Goal: Information Seeking & Learning: Find specific fact

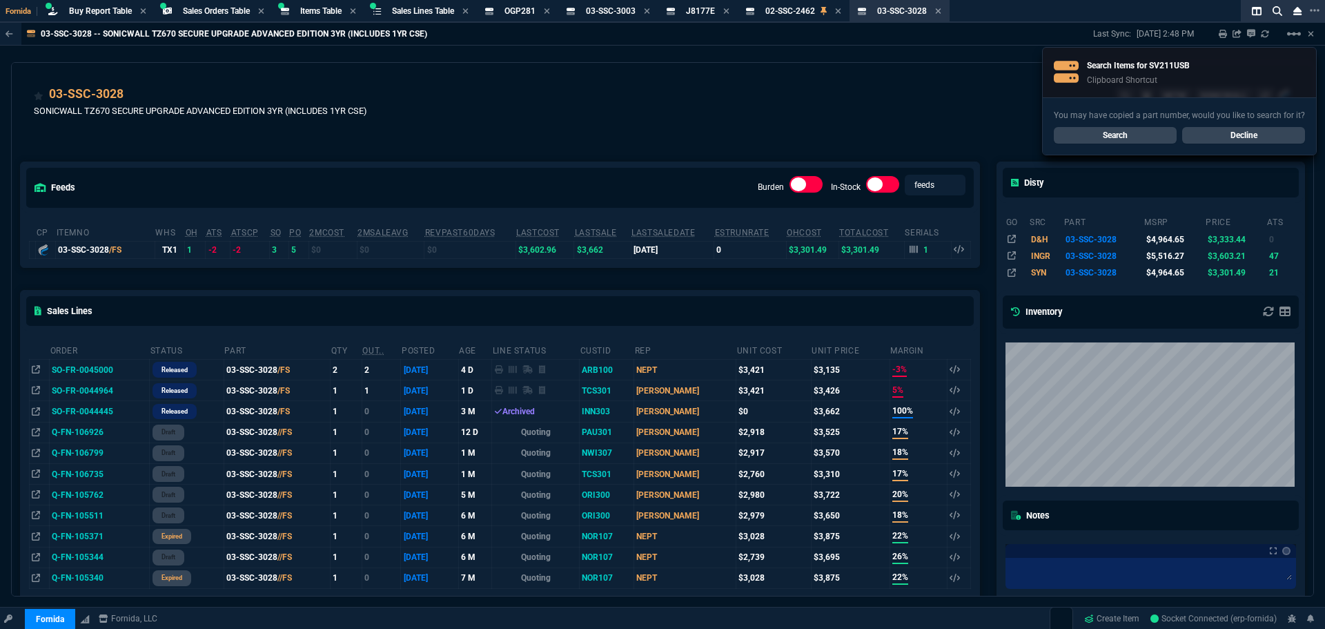
select select "9: OCAM"
click at [1132, 133] on link "Search" at bounding box center [1115, 135] width 123 height 17
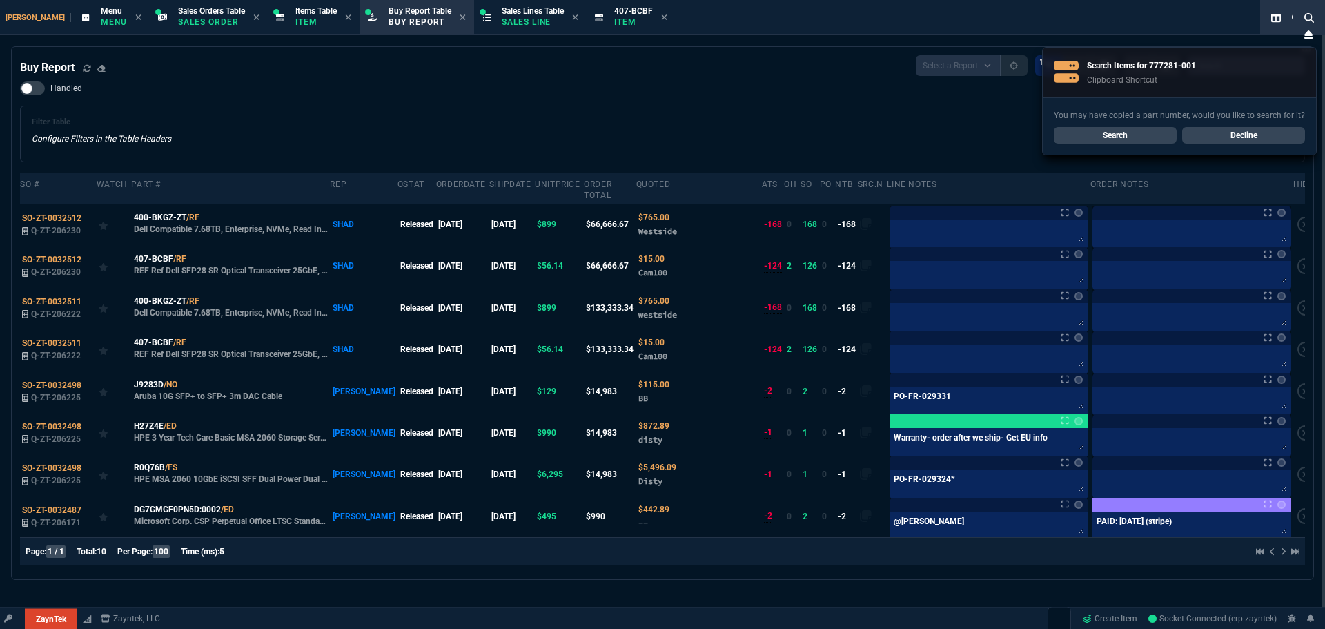
select select "9: OCAM"
click at [1099, 139] on link "Search" at bounding box center [1115, 135] width 123 height 17
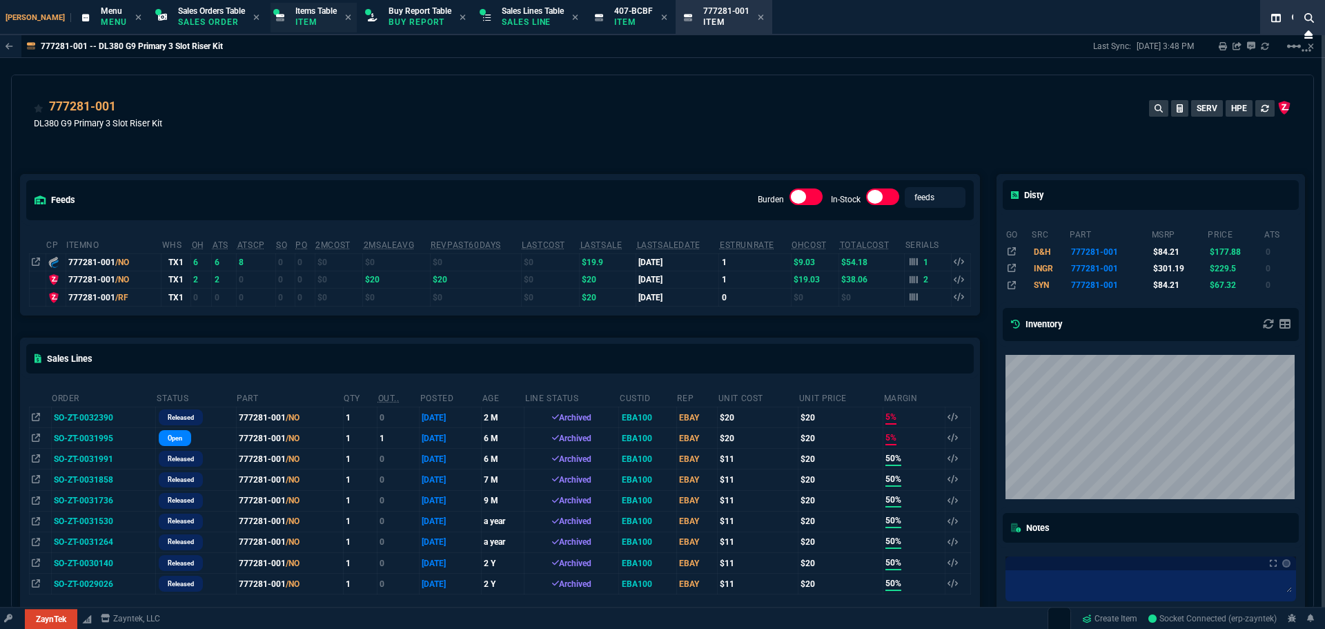
click at [271, 18] on div "Items Table Item" at bounding box center [314, 18] width 86 height 30
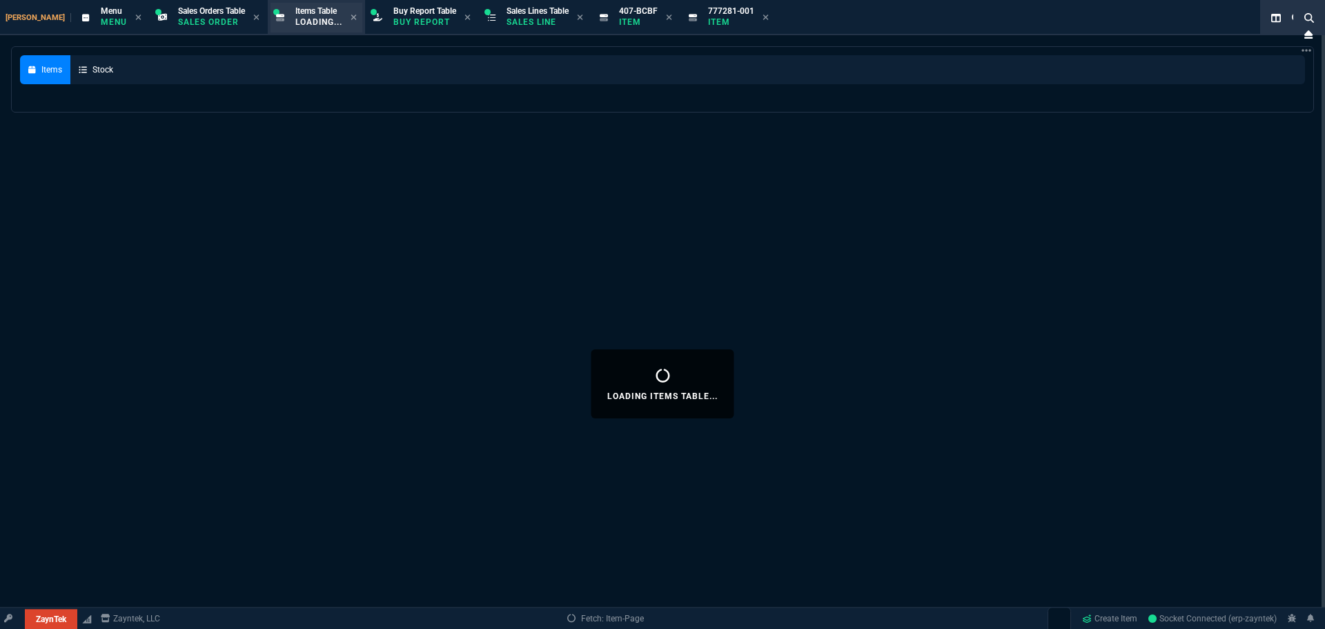
select select
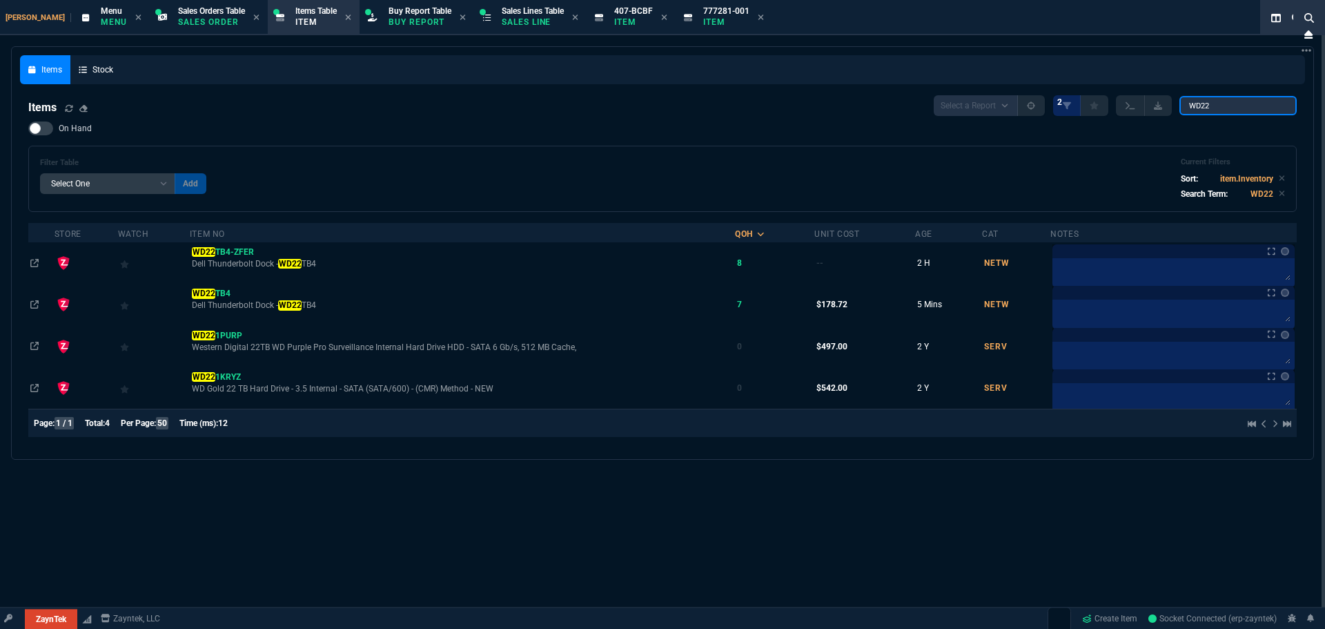
click at [1254, 102] on input "WD22" at bounding box center [1238, 105] width 117 height 19
paste input "777281-001"
type input "777281-001"
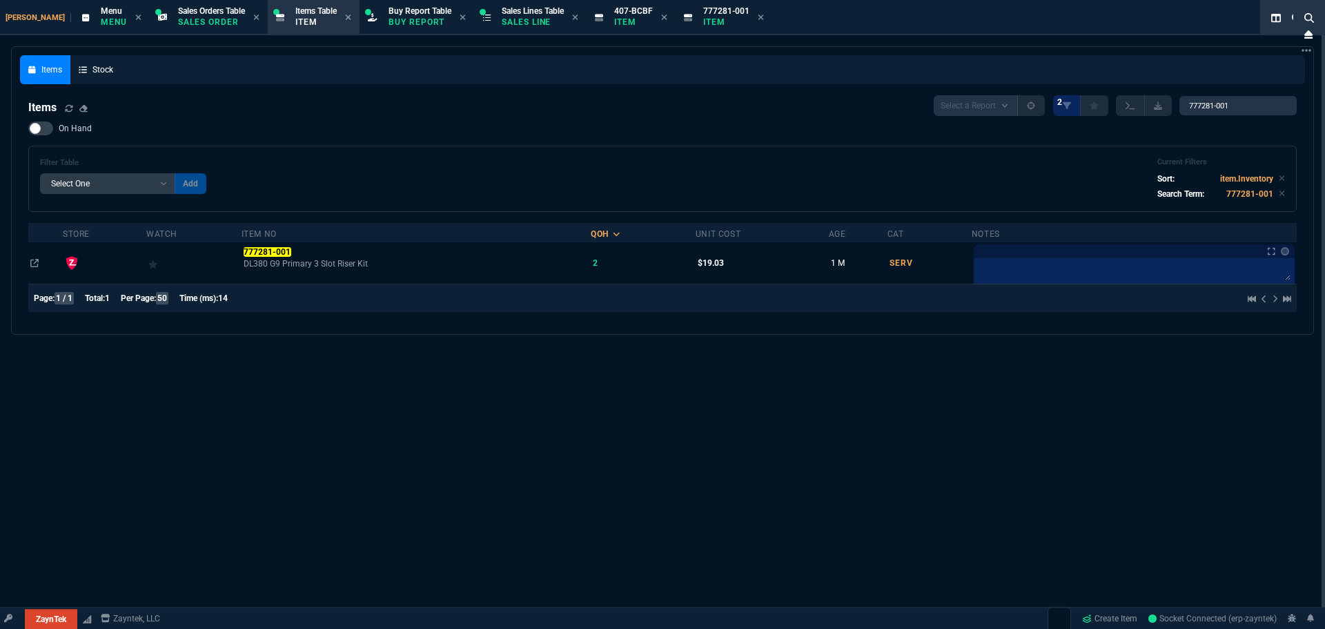
click at [273, 252] on mark "777281-001" at bounding box center [268, 252] width 48 height 10
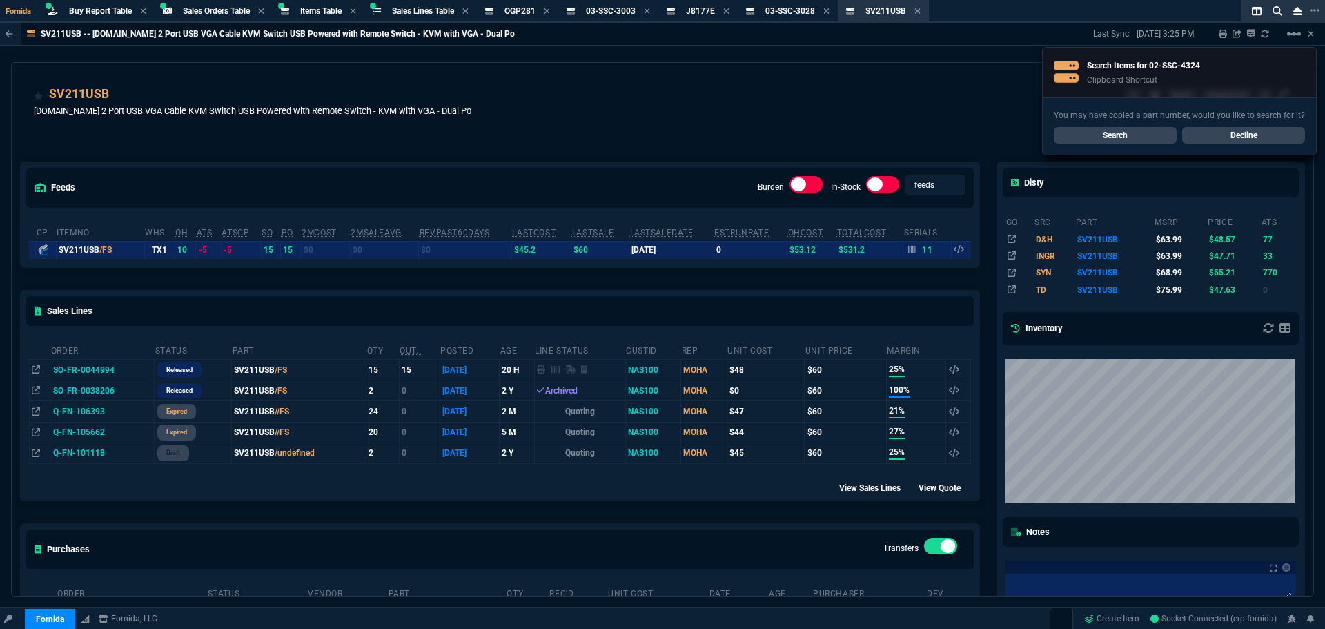
select select "9: OCAM"
click at [1089, 135] on link "Search" at bounding box center [1115, 135] width 123 height 17
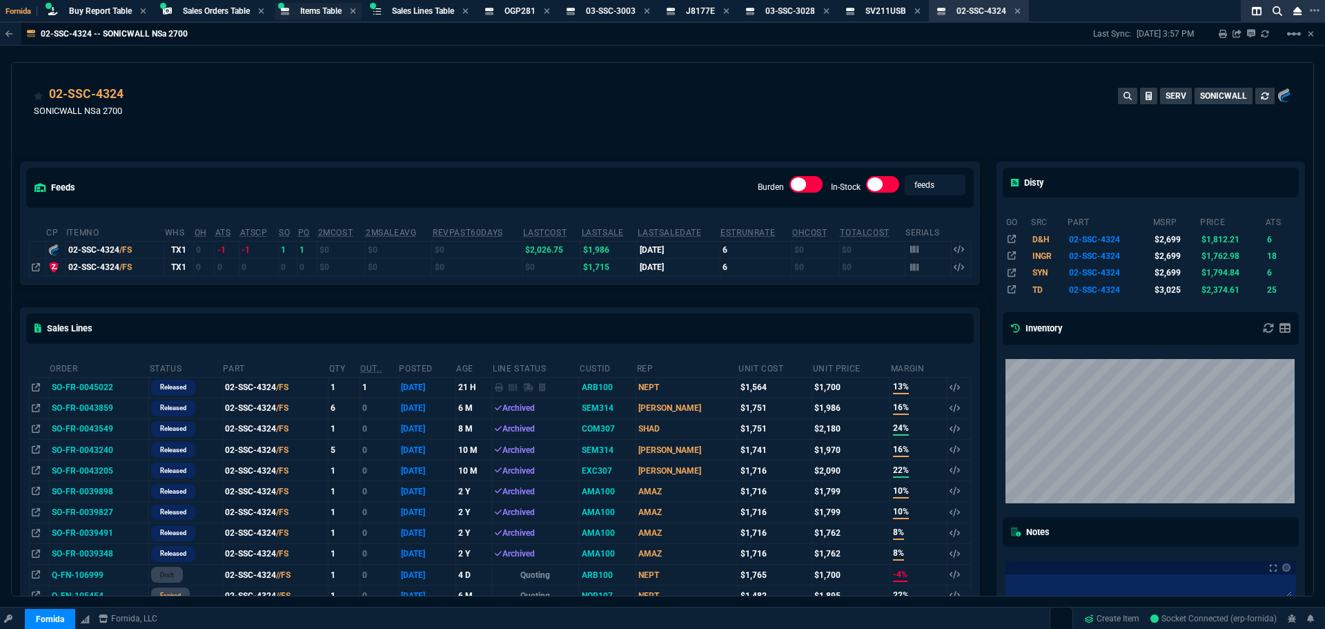
click at [321, 10] on span "Items Table" at bounding box center [320, 11] width 41 height 10
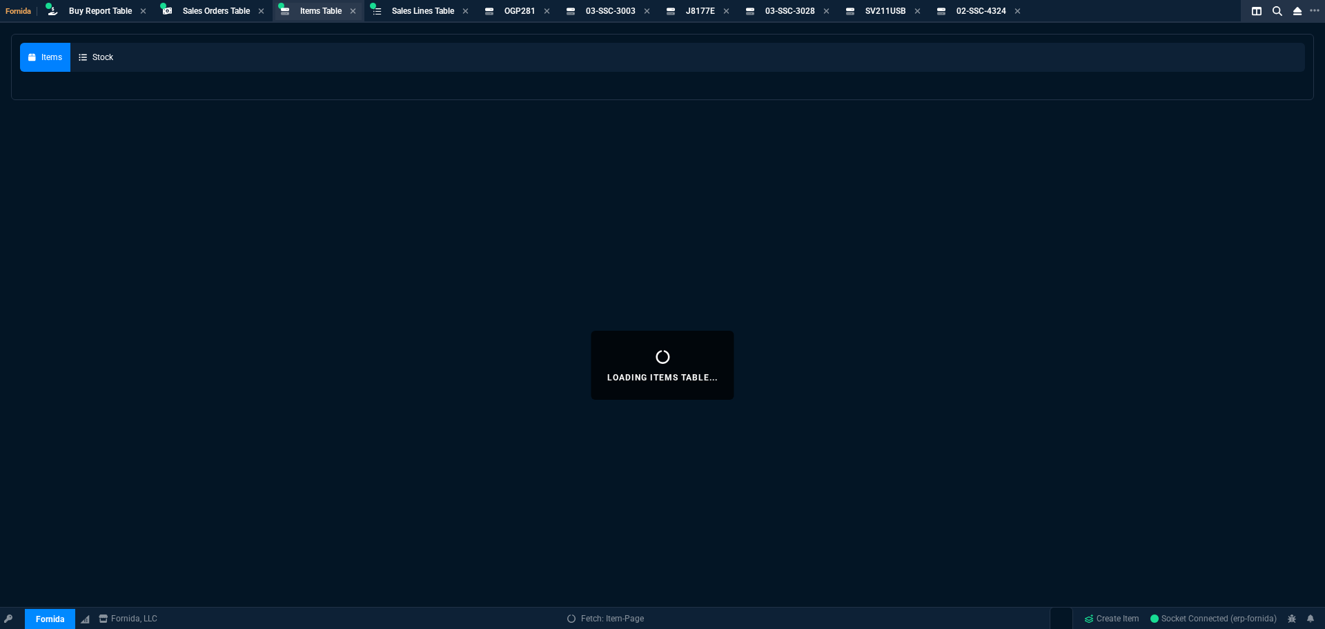
select select
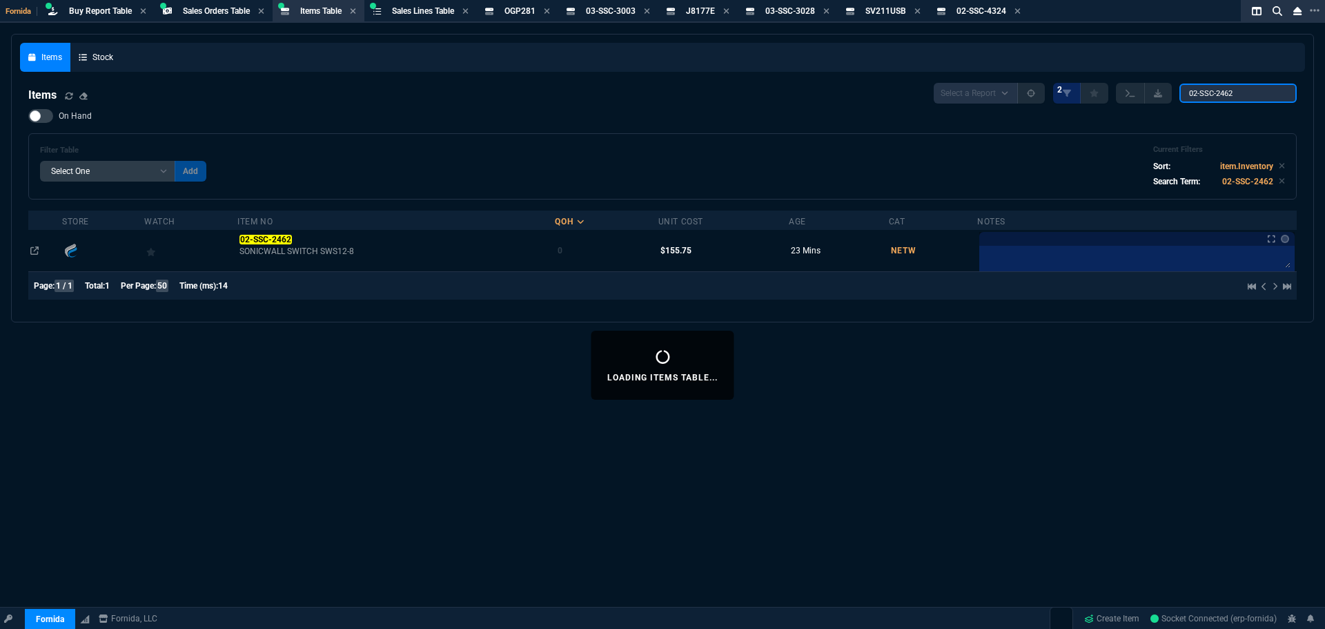
click at [1198, 95] on input "02-SSC-2462" at bounding box center [1238, 93] width 117 height 19
paste input "80000830-102.A"
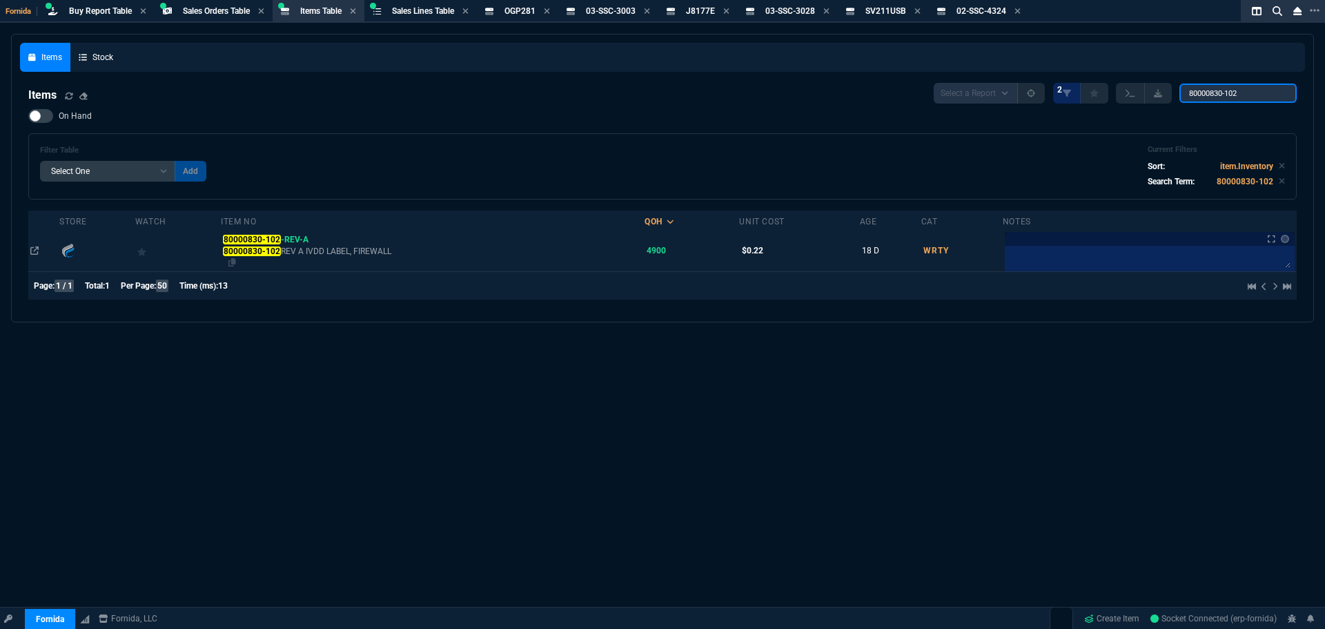
type input "80000830-102"
click at [260, 249] on mark "80000830-102" at bounding box center [251, 251] width 57 height 10
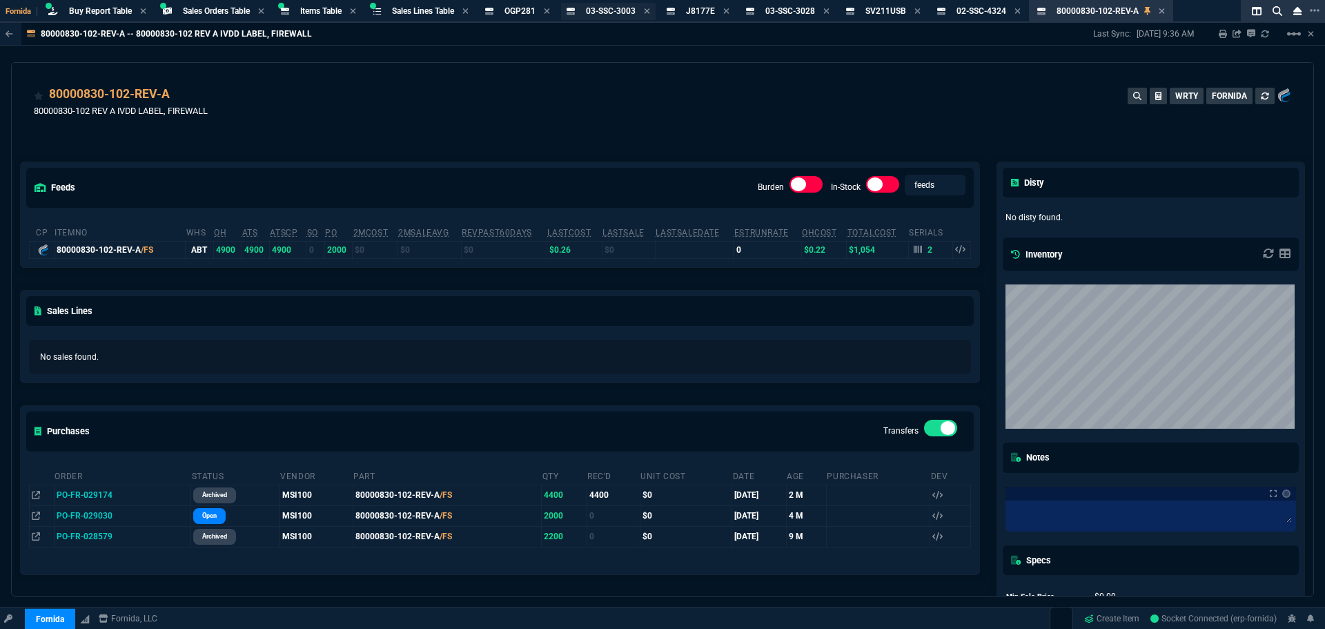
click at [650, 10] on div "03-SSC-3003 Item" at bounding box center [618, 12] width 64 height 12
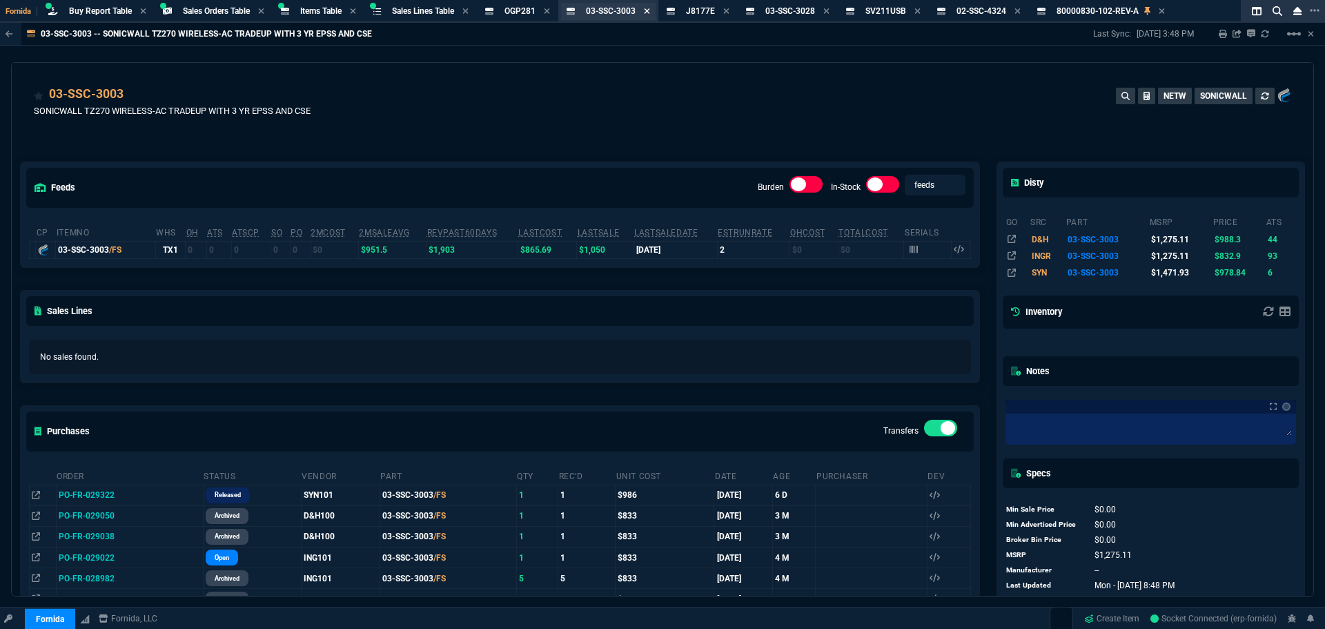
click at [650, 10] on icon at bounding box center [647, 11] width 6 height 8
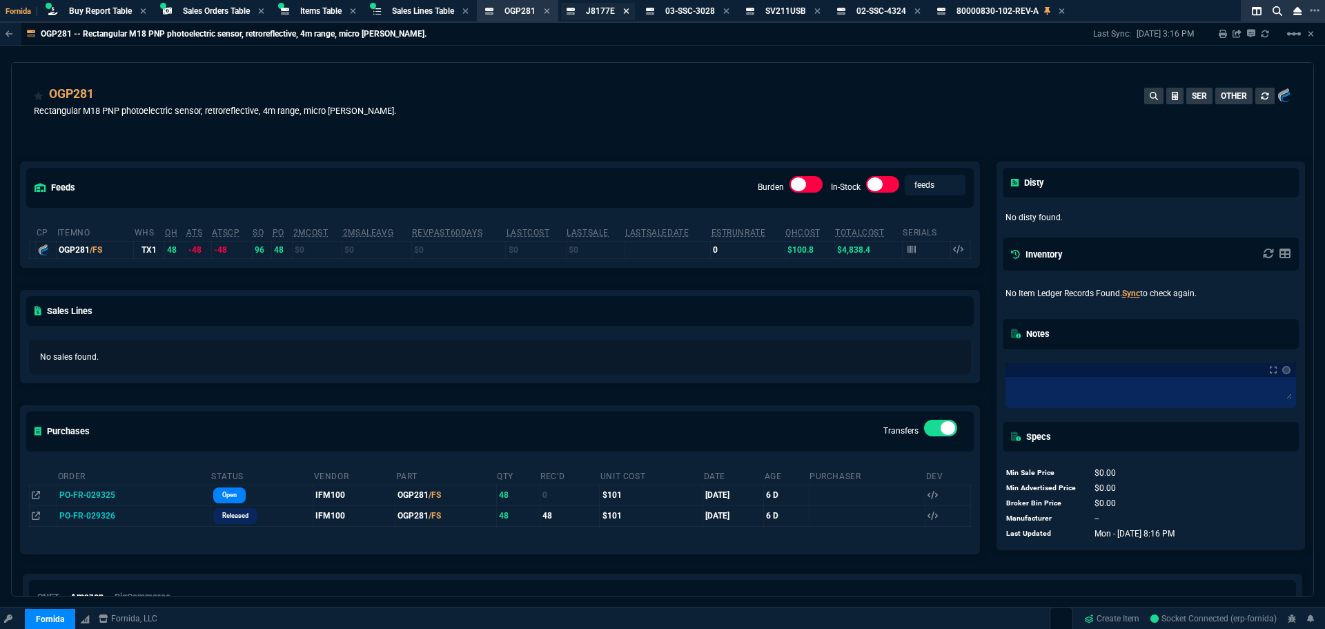
click at [630, 11] on icon at bounding box center [627, 11] width 6 height 6
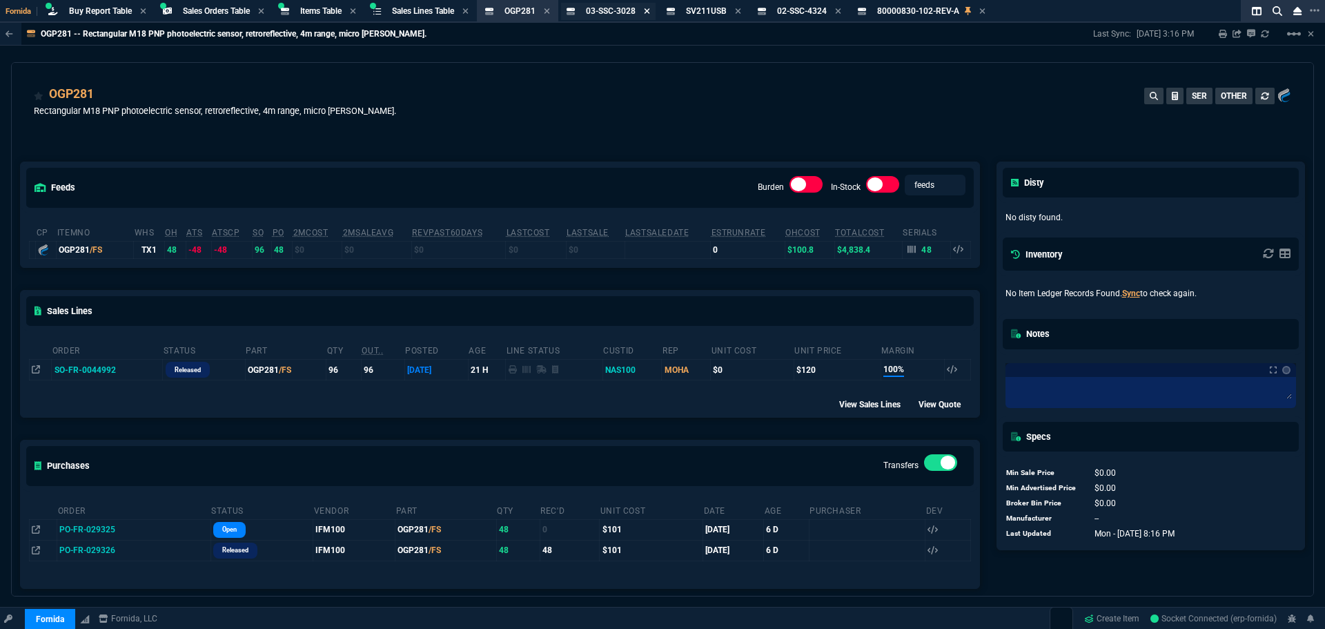
click at [650, 12] on icon at bounding box center [648, 11] width 6 height 6
click at [641, 11] on icon at bounding box center [638, 11] width 6 height 8
click at [650, 9] on icon at bounding box center [648, 11] width 6 height 6
click at [694, 10] on icon at bounding box center [691, 11] width 6 height 8
click at [550, 9] on icon at bounding box center [548, 11] width 6 height 6
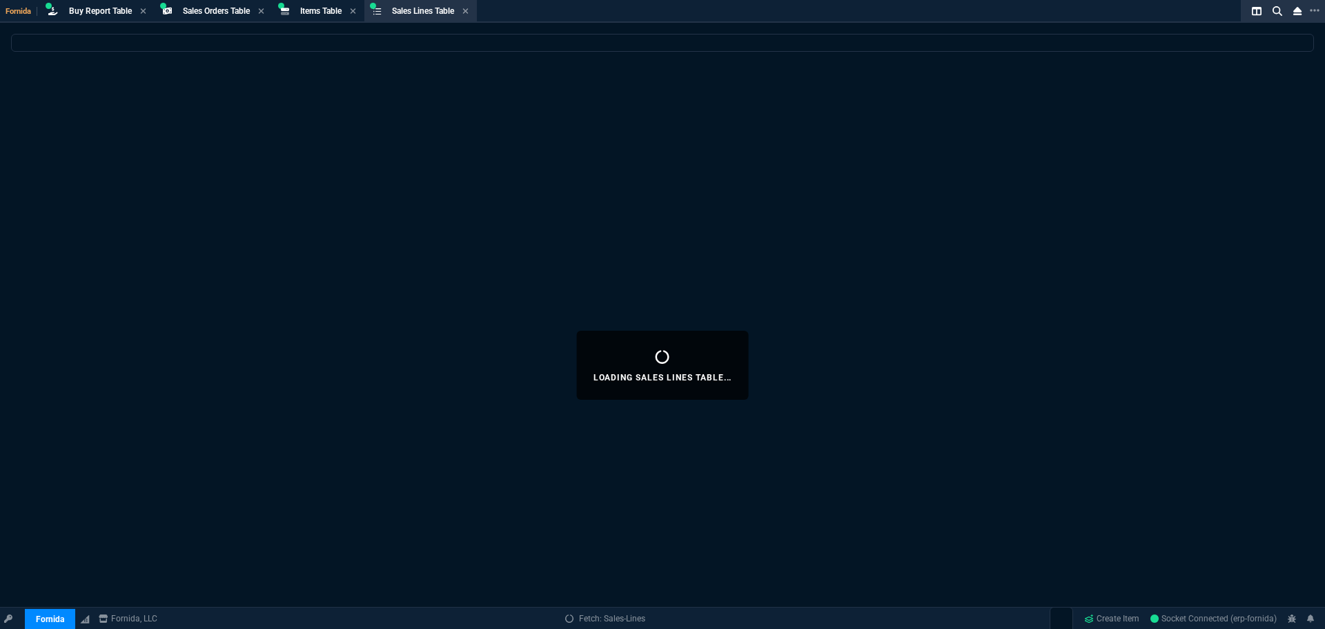
select select
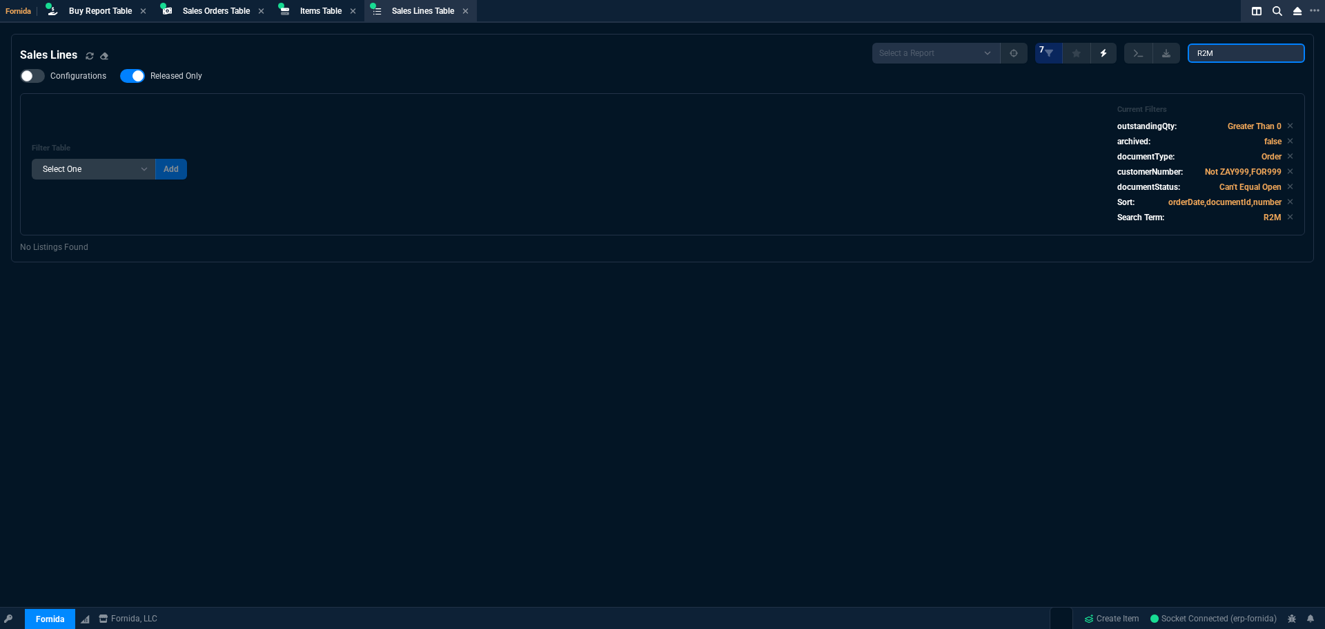
click at [1231, 53] on input "R2M" at bounding box center [1246, 52] width 117 height 19
drag, startPoint x: 1231, startPoint y: 53, endPoint x: 851, endPoint y: -64, distance: 397.4
paste input "TZ270"
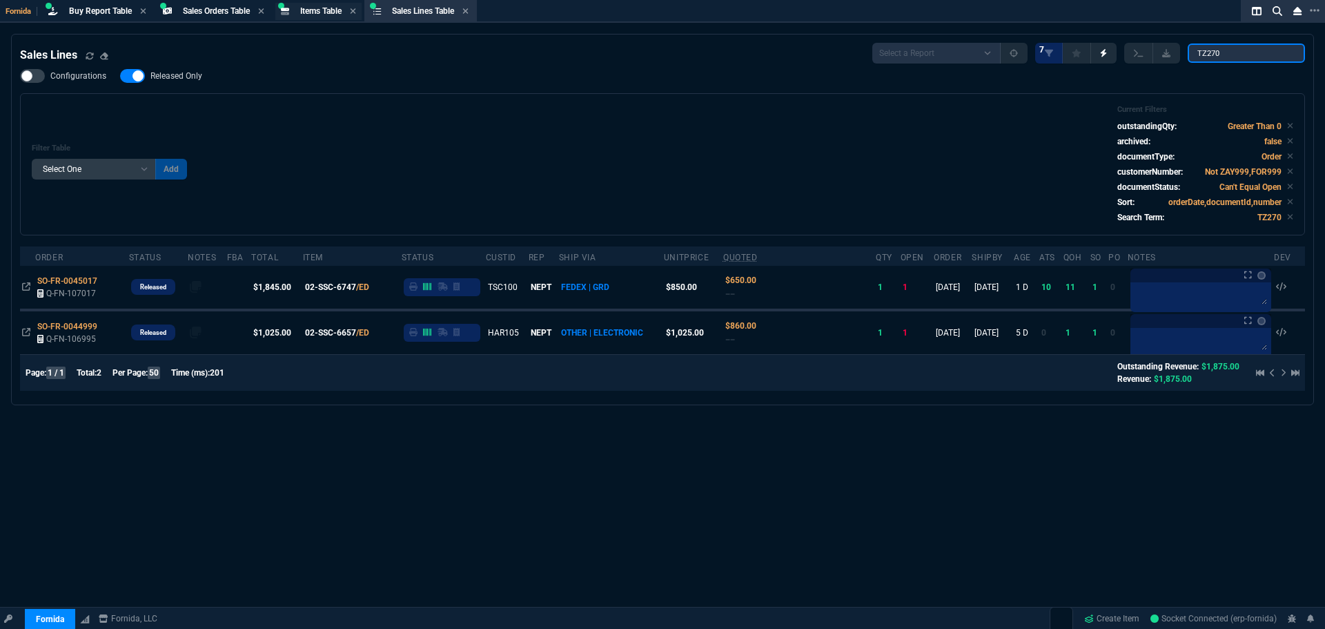
type input "TZ270"
click at [318, 12] on span "Items Table" at bounding box center [320, 11] width 41 height 10
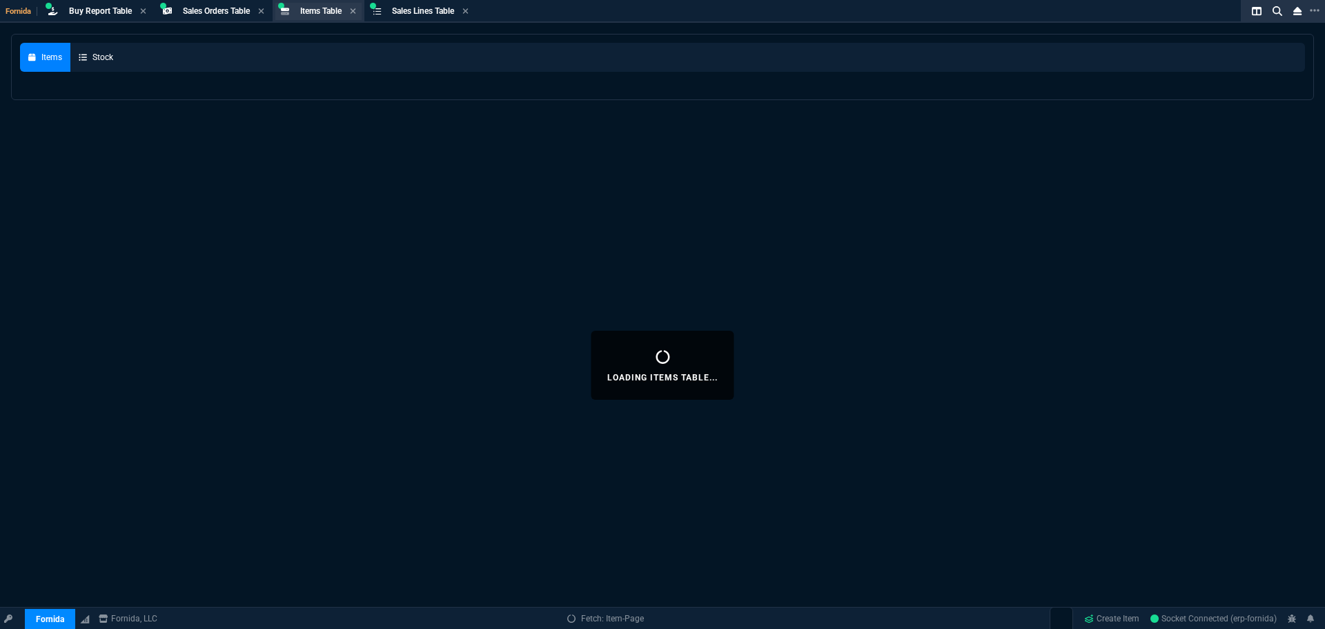
select select
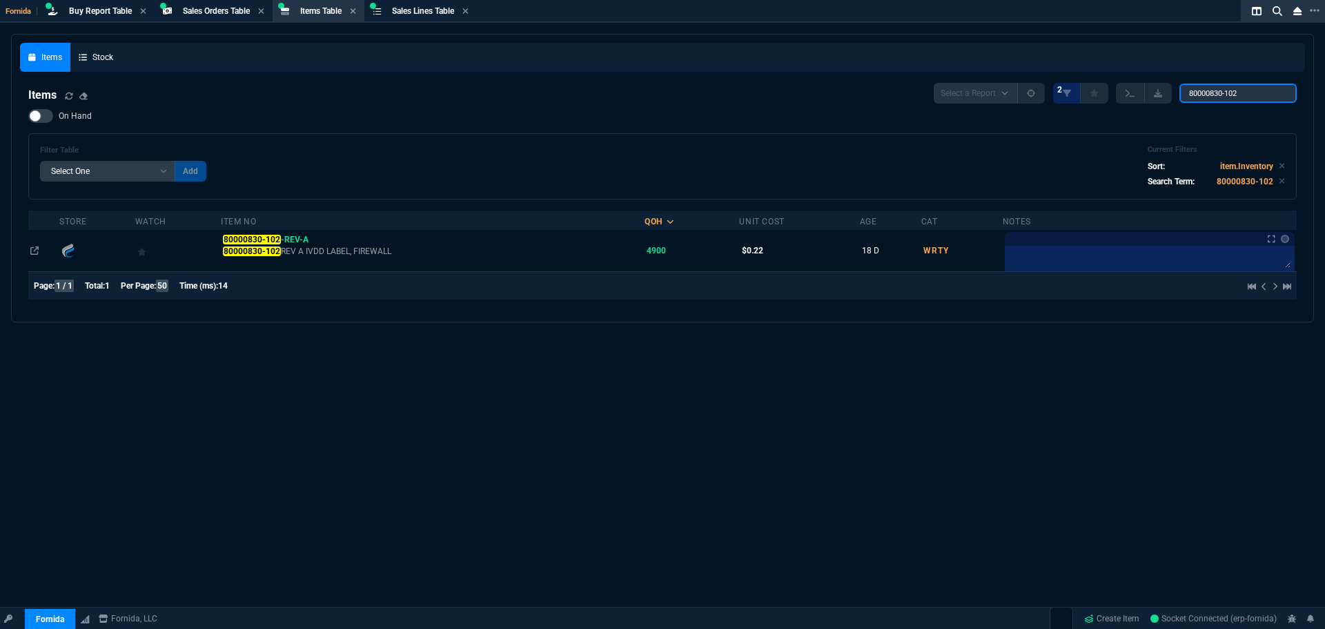
click at [1229, 92] on input "80000830-102" at bounding box center [1238, 93] width 117 height 19
paste input "TZ270"
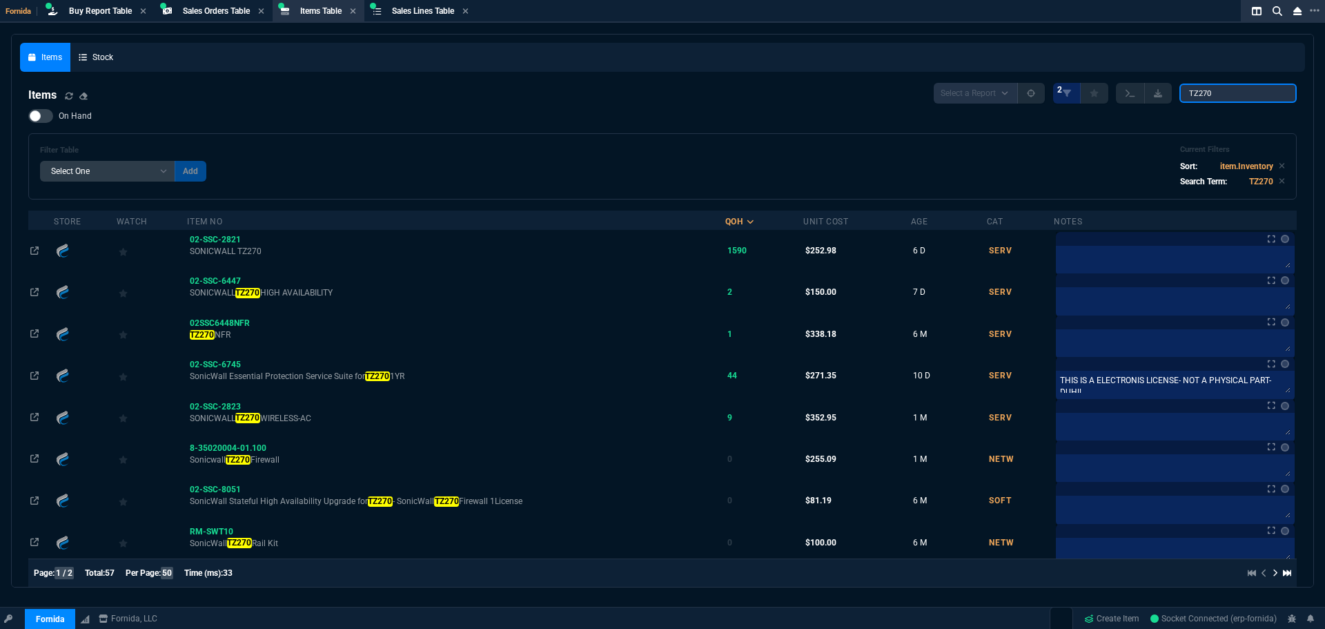
type input "TZ270"
click at [68, 117] on span "On Hand" at bounding box center [75, 115] width 33 height 11
click at [28, 117] on input "On Hand" at bounding box center [28, 116] width 1 height 1
checkbox input "true"
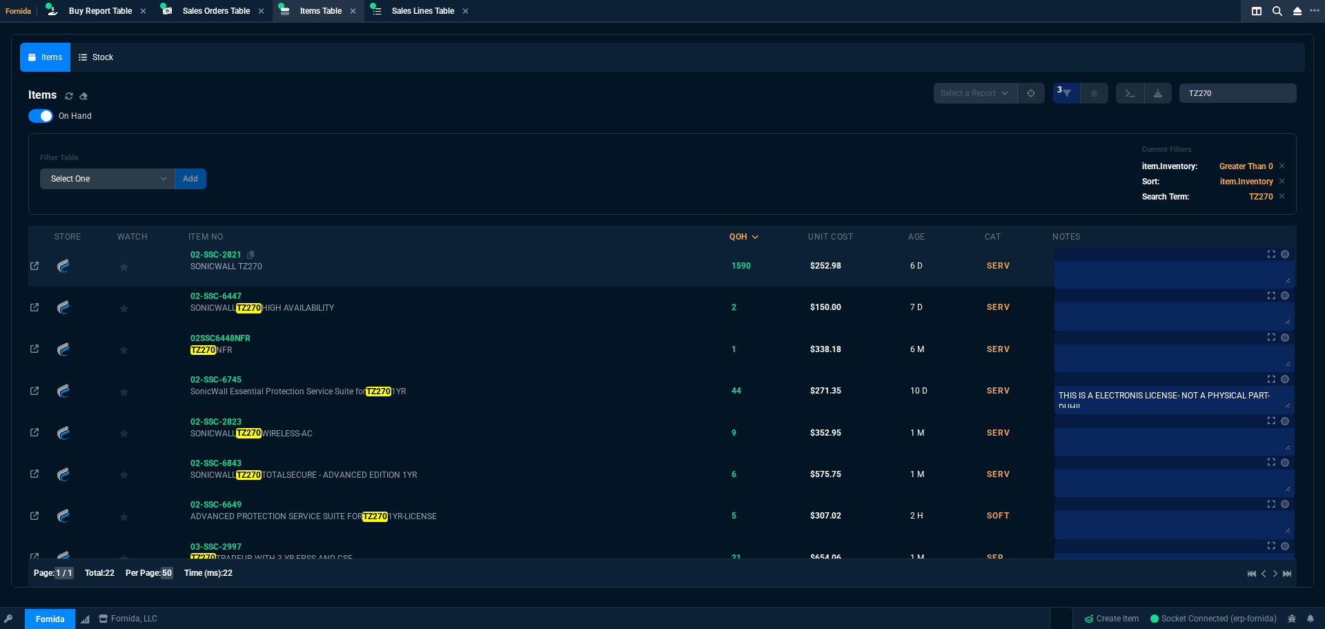
click at [222, 253] on span "02-SSC-2821" at bounding box center [216, 255] width 51 height 10
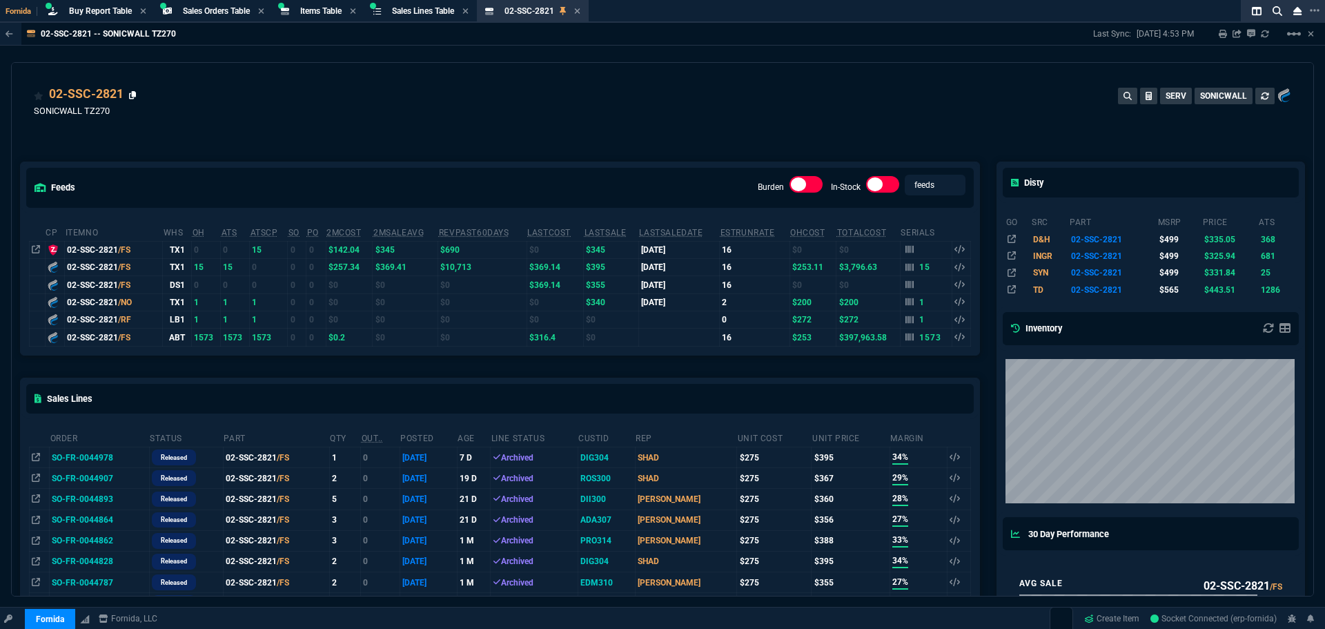
click at [133, 97] on icon at bounding box center [133, 95] width 8 height 8
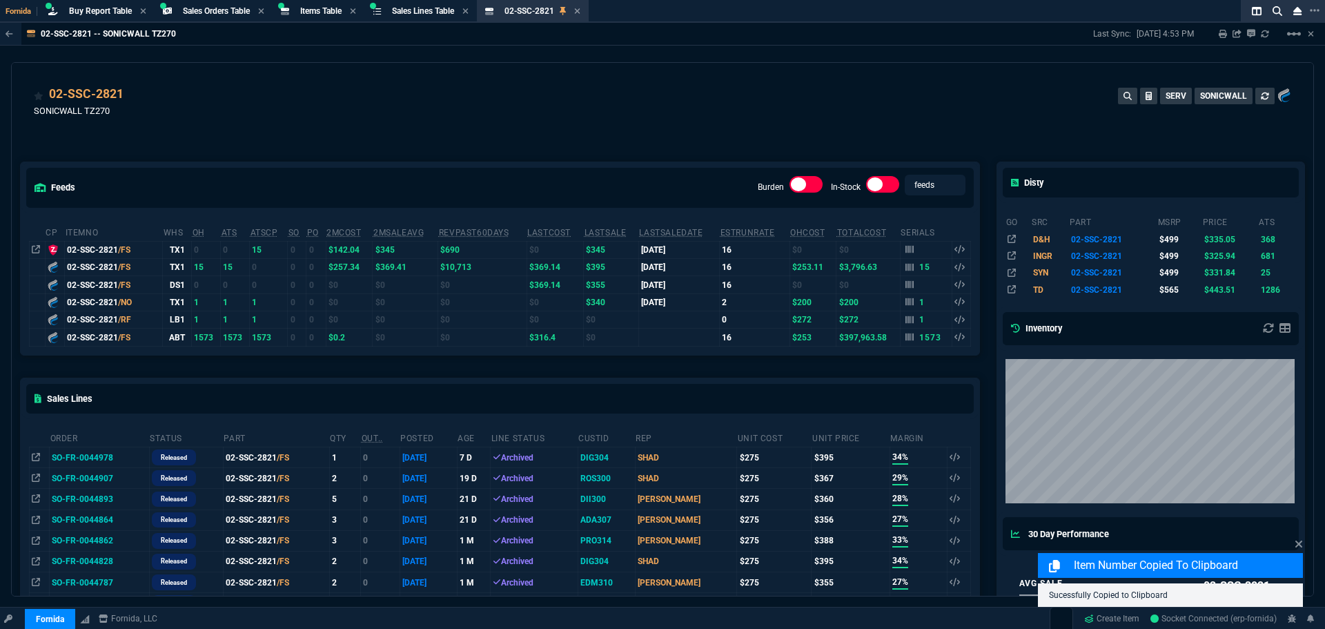
click at [206, 108] on div "02-SSC-2821 SONICWALL TZ270 SERV SONICWALL" at bounding box center [663, 109] width 1258 height 49
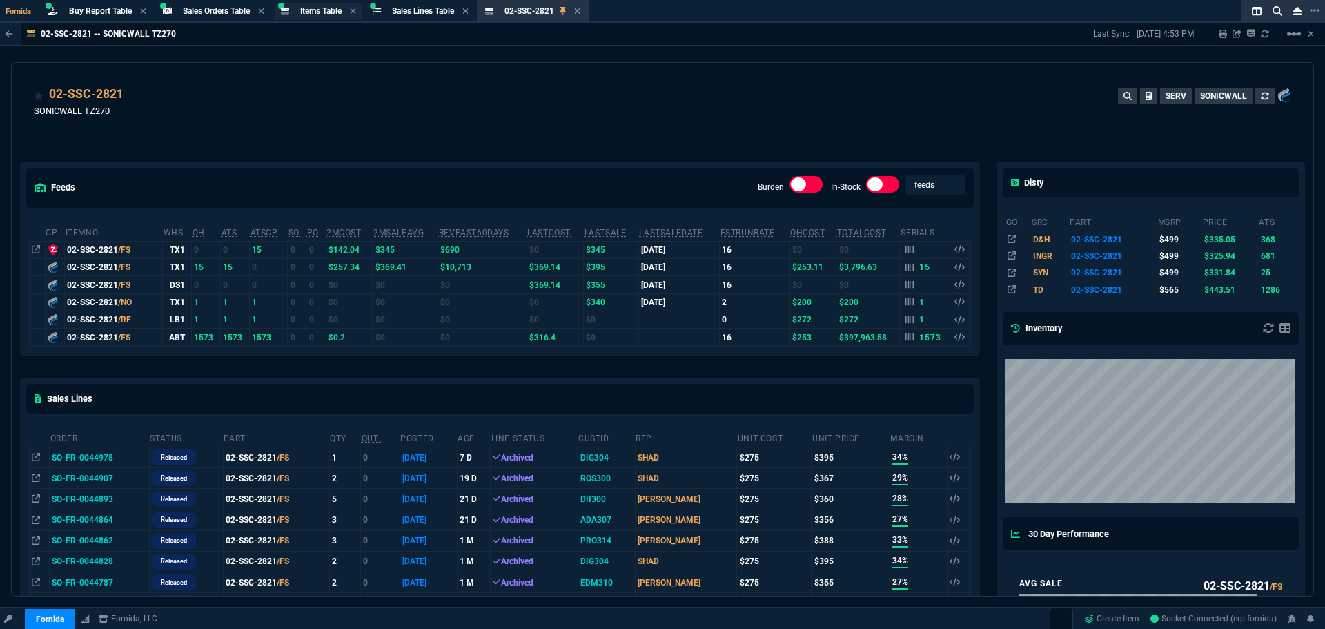
click at [316, 4] on div "Items Table Item" at bounding box center [318, 11] width 86 height 17
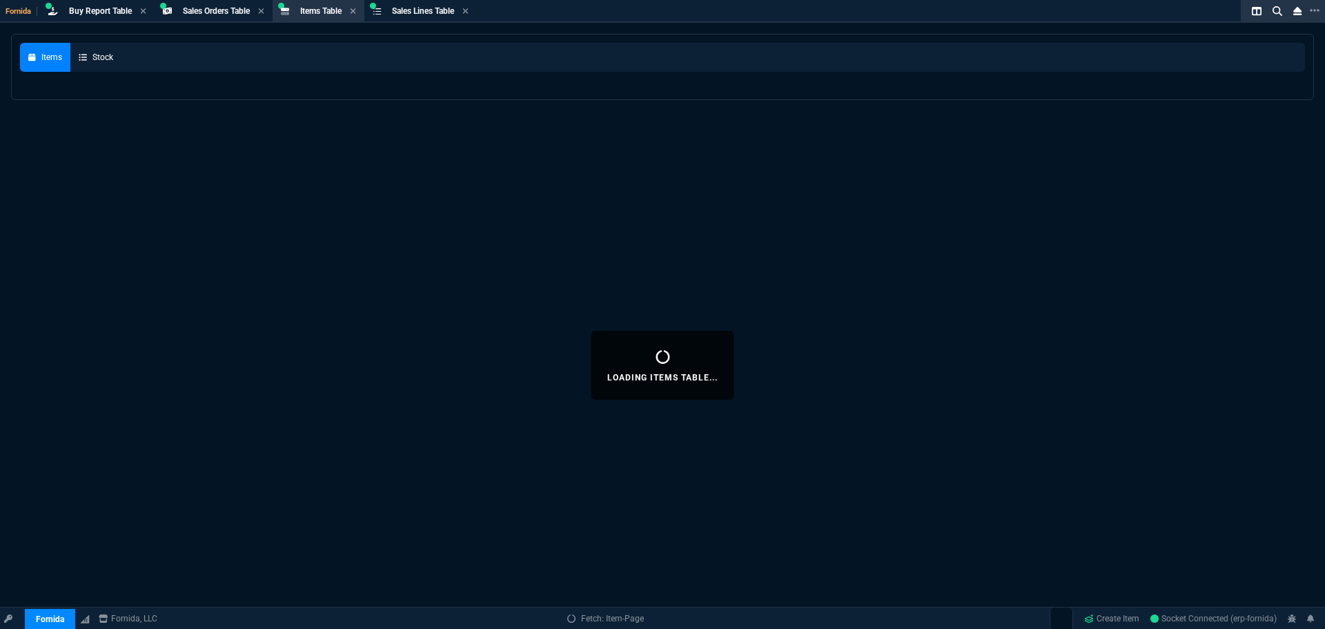
select select
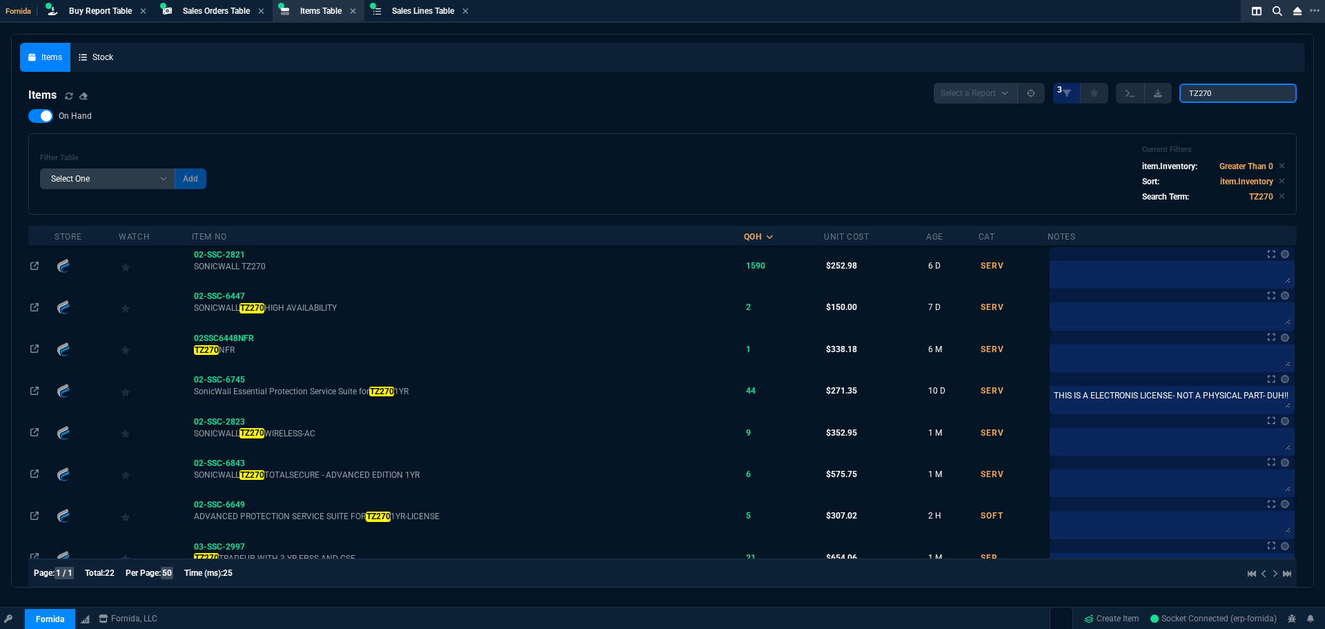
click at [1271, 97] on input "TZ270" at bounding box center [1238, 93] width 117 height 19
drag, startPoint x: 1260, startPoint y: 94, endPoint x: 991, endPoint y: 77, distance: 269.0
click at [1042, 81] on nx-fornida-items-table "Items Select a Report NEW QUERY 3 TZ270 On Hand Filter Table Select One Add Fil…" at bounding box center [662, 639] width 1285 height 1129
paste input "80000830-102.A"
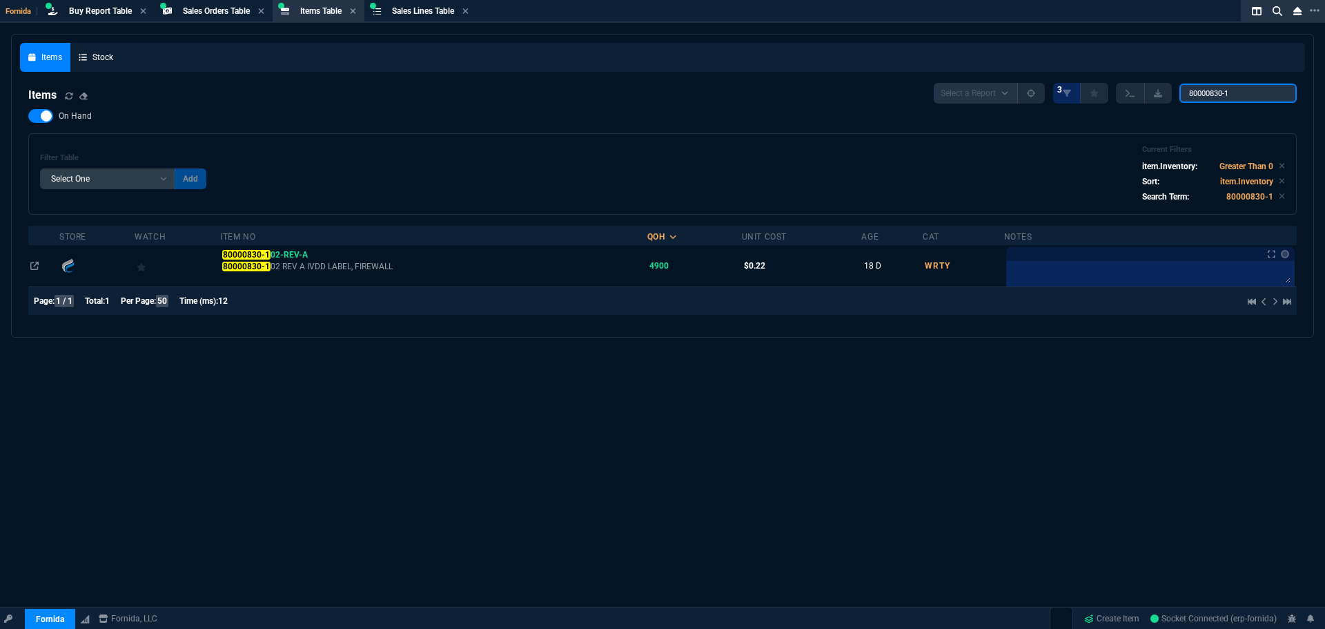
type input "80000830-1"
